Goal: Task Accomplishment & Management: Use online tool/utility

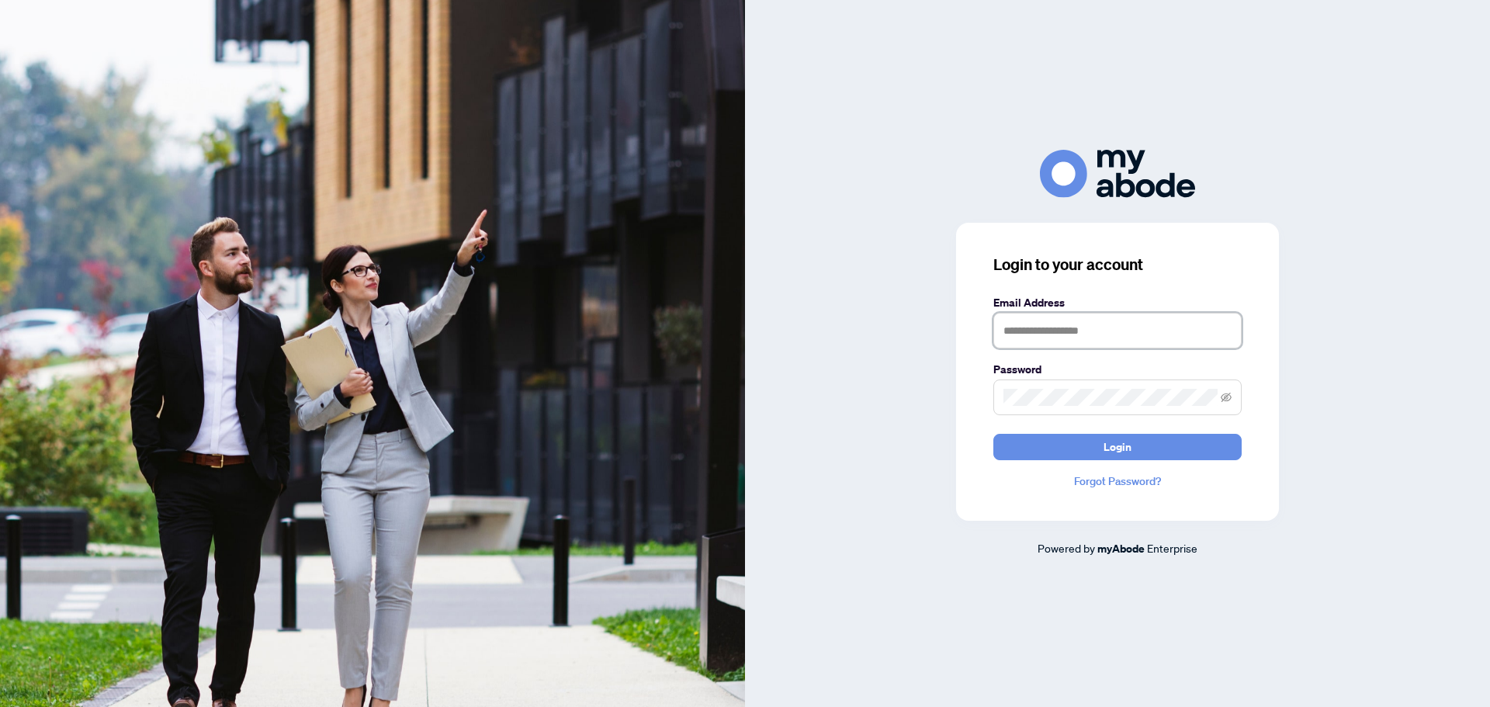
click at [1118, 329] on input "text" at bounding box center [1117, 331] width 248 height 36
type input "**********"
click at [1120, 446] on span "Login" at bounding box center [1117, 446] width 28 height 25
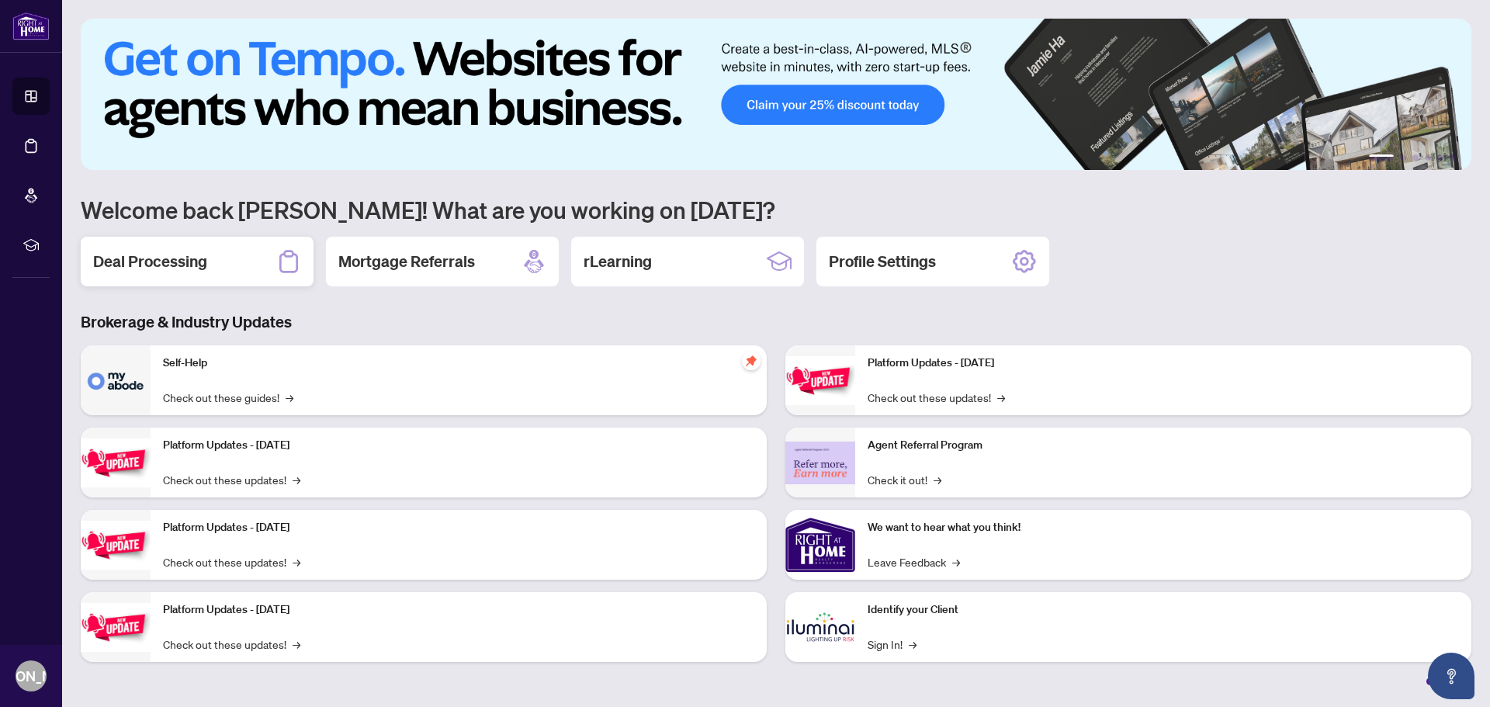
click at [155, 259] on h2 "Deal Processing" at bounding box center [150, 262] width 114 height 22
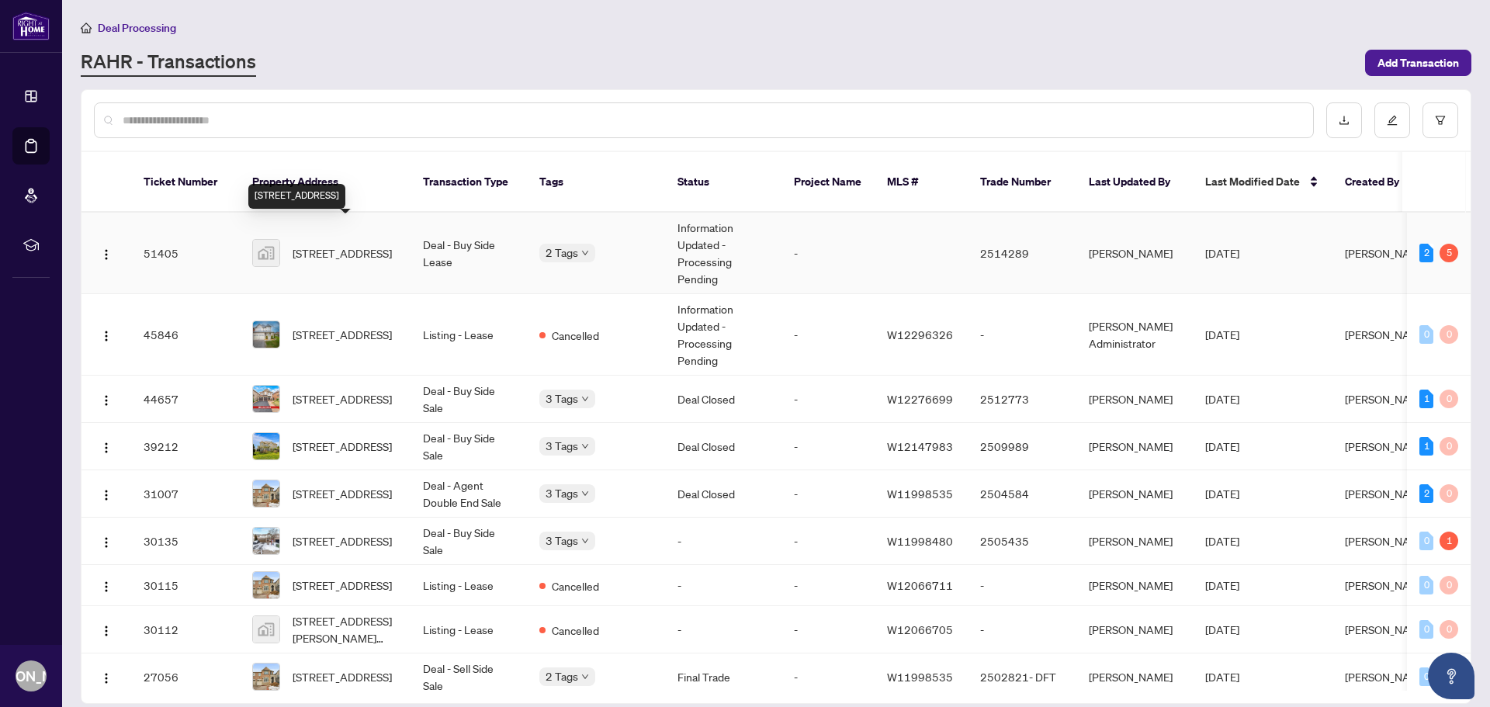
click at [367, 244] on span "[STREET_ADDRESS]" at bounding box center [341, 252] width 99 height 17
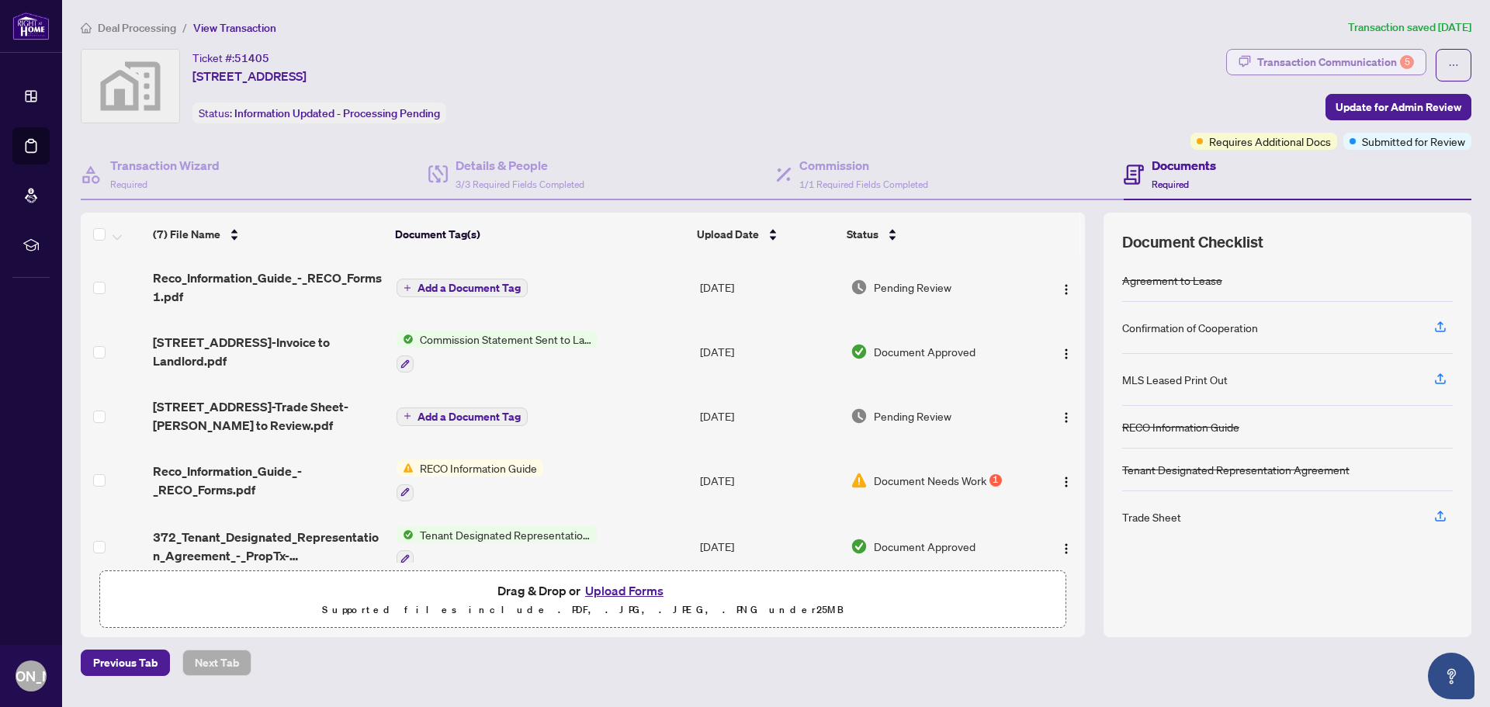
click at [1327, 68] on div "Transaction Communication 5" at bounding box center [1335, 62] width 157 height 25
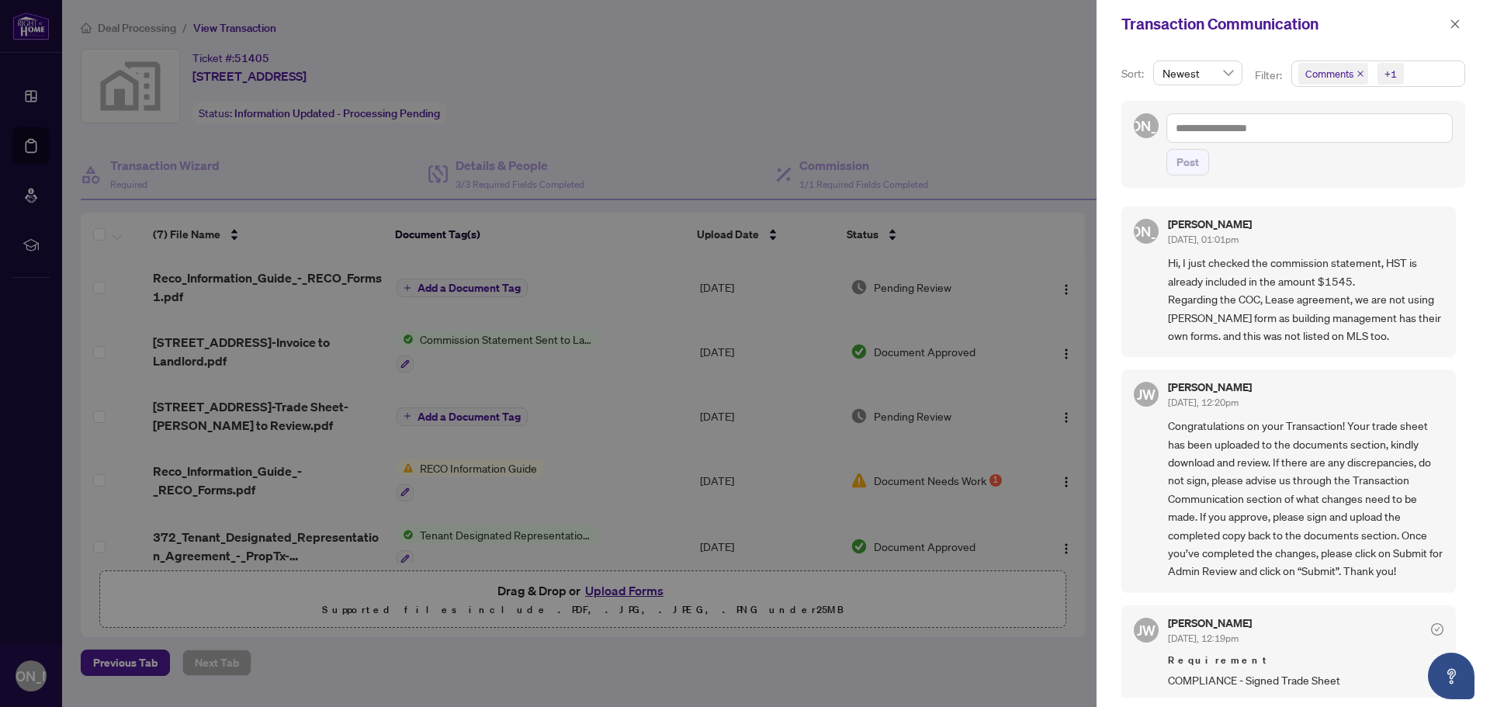
click at [983, 78] on div at bounding box center [745, 353] width 1490 height 707
click at [924, 92] on div at bounding box center [745, 353] width 1490 height 707
click at [1454, 26] on icon "close" at bounding box center [1455, 23] width 9 height 9
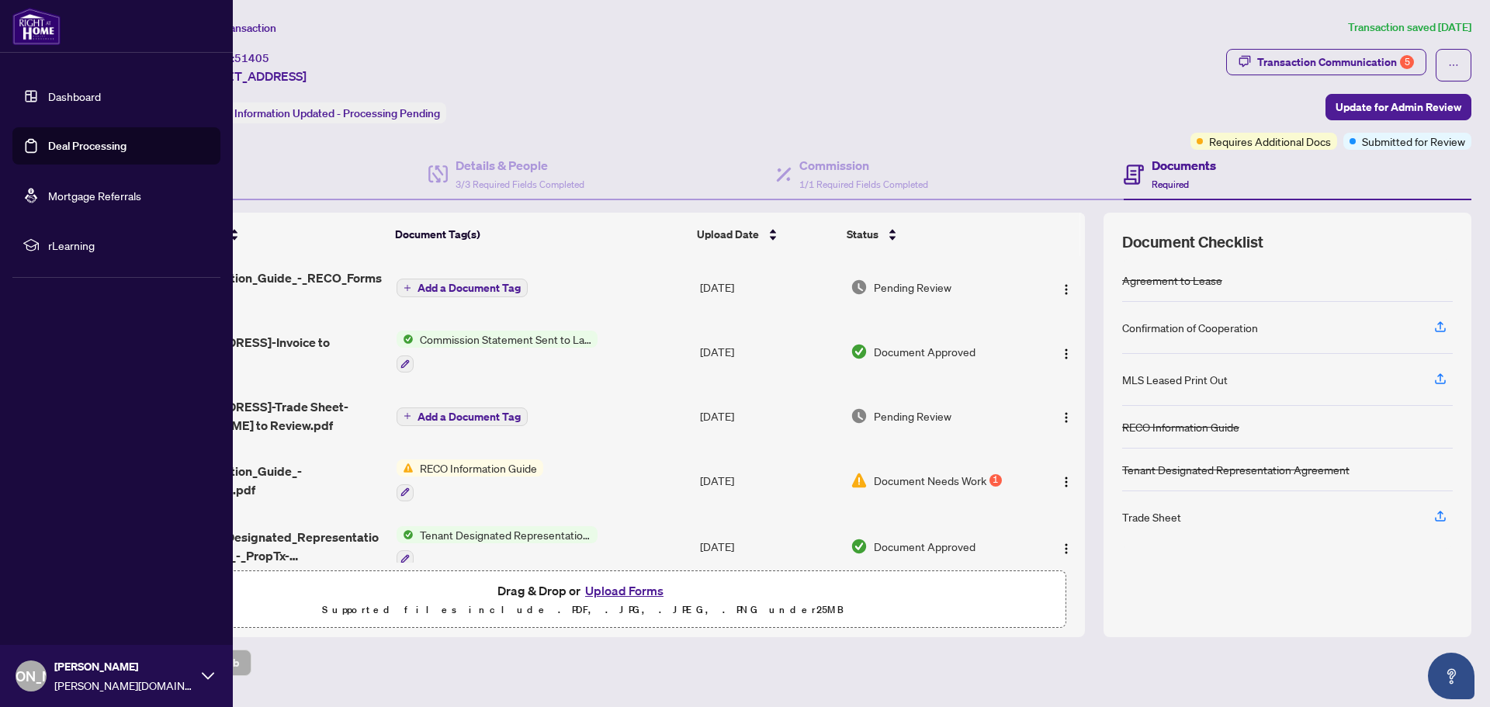
click at [73, 145] on link "Deal Processing" at bounding box center [87, 146] width 78 height 14
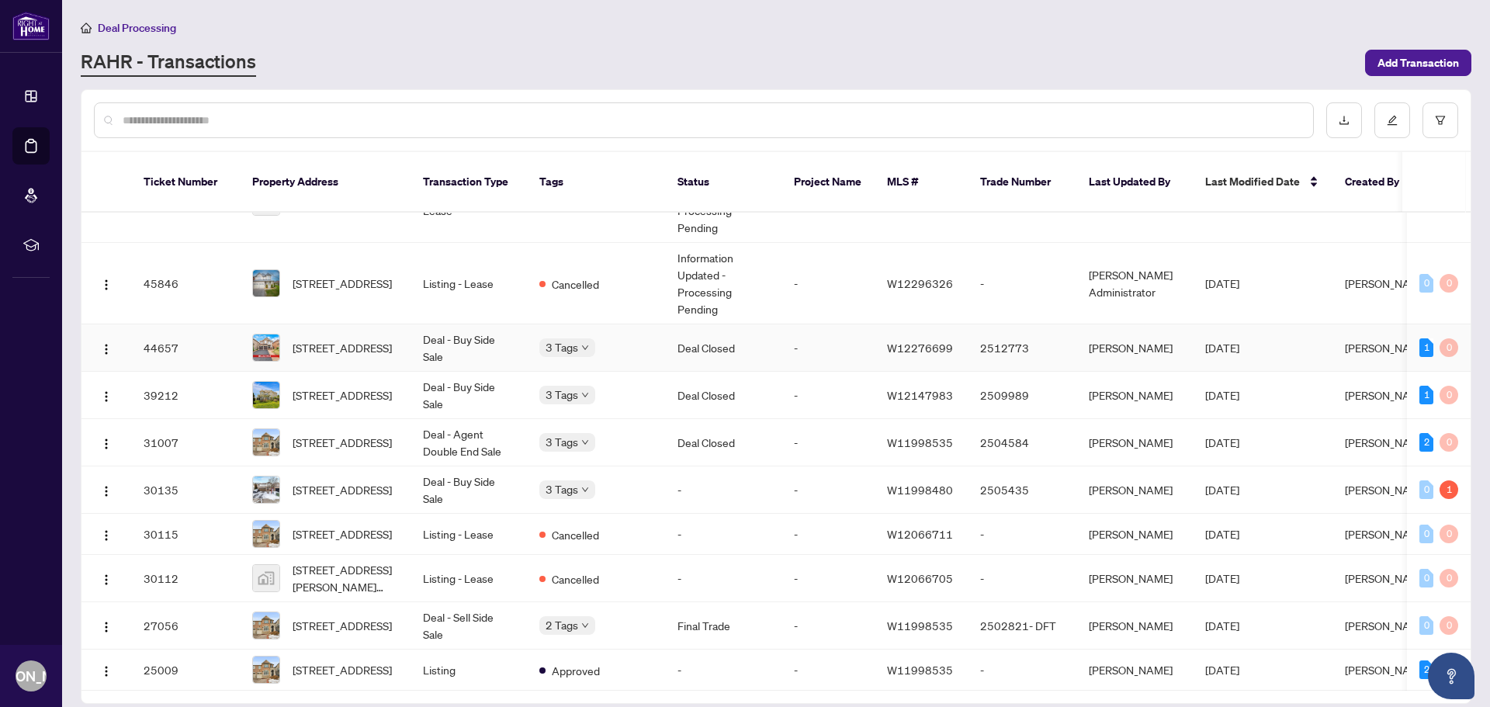
scroll to position [78, 0]
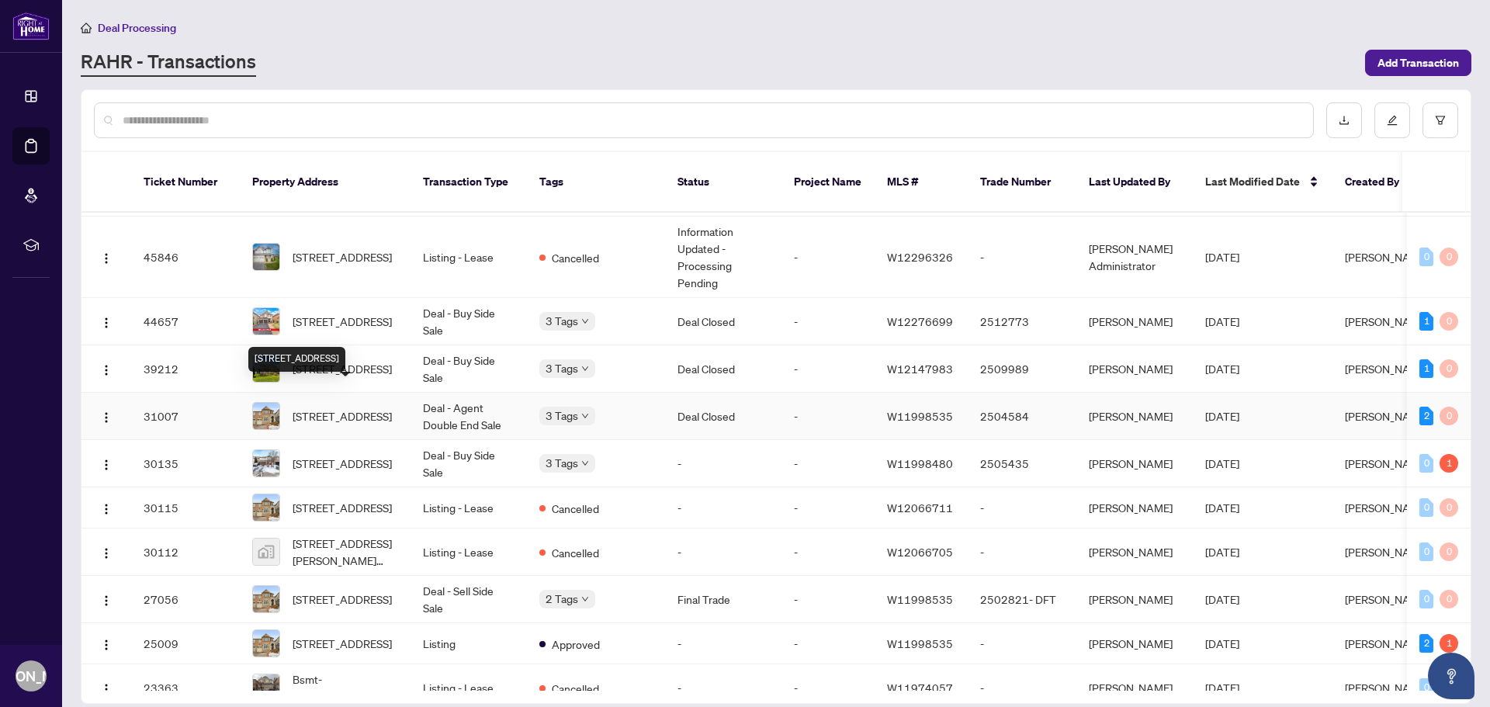
click at [342, 407] on span "[STREET_ADDRESS]" at bounding box center [341, 415] width 99 height 17
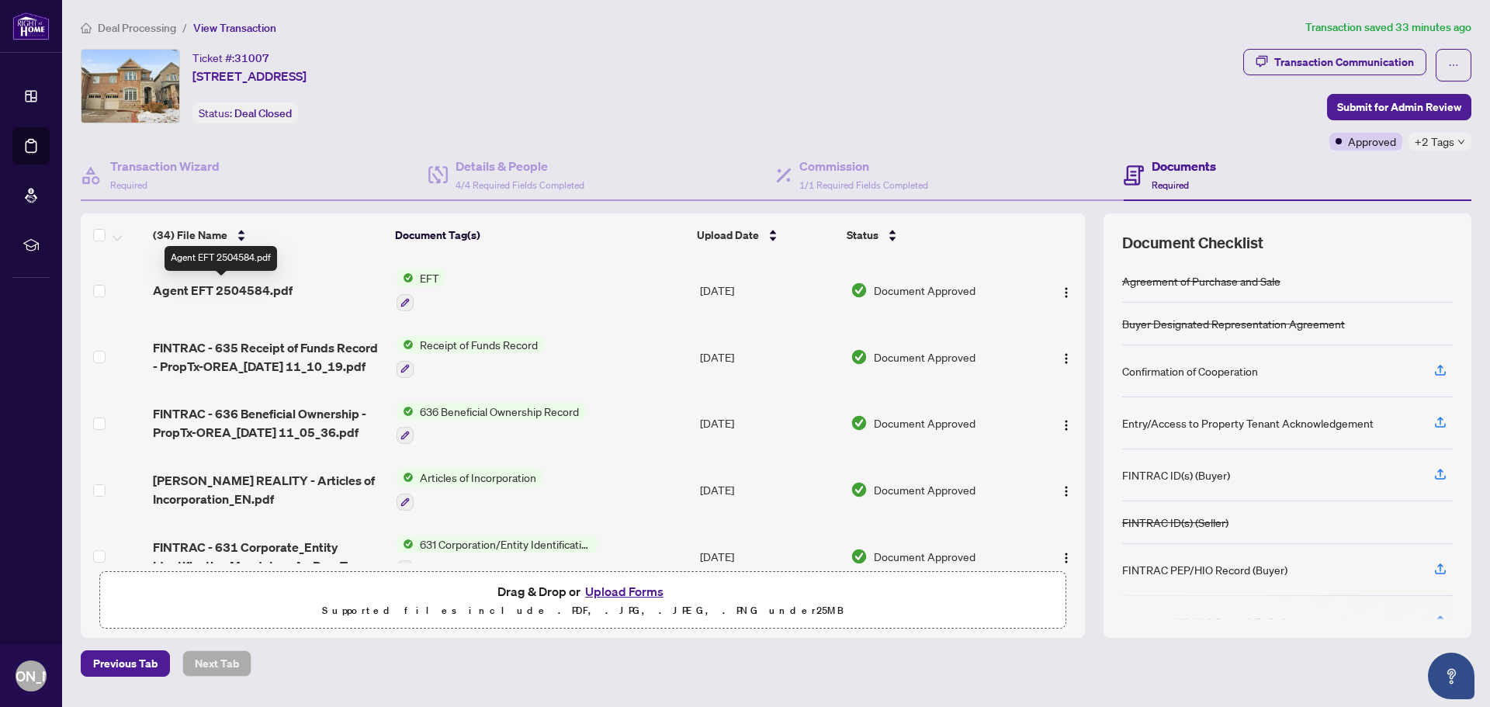
click at [219, 286] on span "Agent EFT 2504584.pdf" at bounding box center [223, 290] width 140 height 19
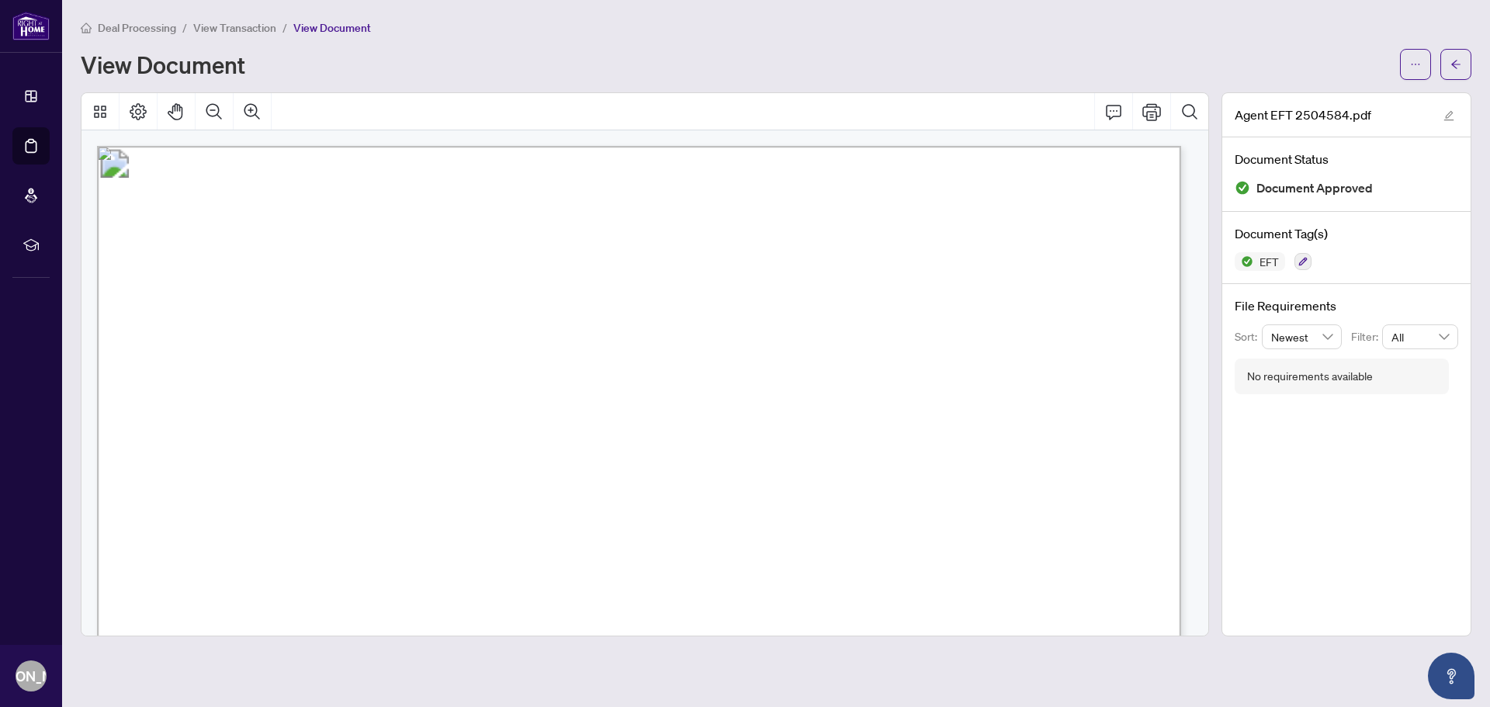
drag, startPoint x: 1040, startPoint y: 427, endPoint x: 1101, endPoint y: 426, distance: 61.3
click at [1101, 146] on p "Right at Home Realty PAID BY E.F.T. [DATE] Forty Thousand Two Hundred Seventy T…" at bounding box center [1334, 146] width 2474 height 0
click at [1404, 65] on button "button" at bounding box center [1415, 64] width 31 height 31
click at [1369, 93] on span "Download" at bounding box center [1359, 97] width 118 height 17
